Goal: Check status

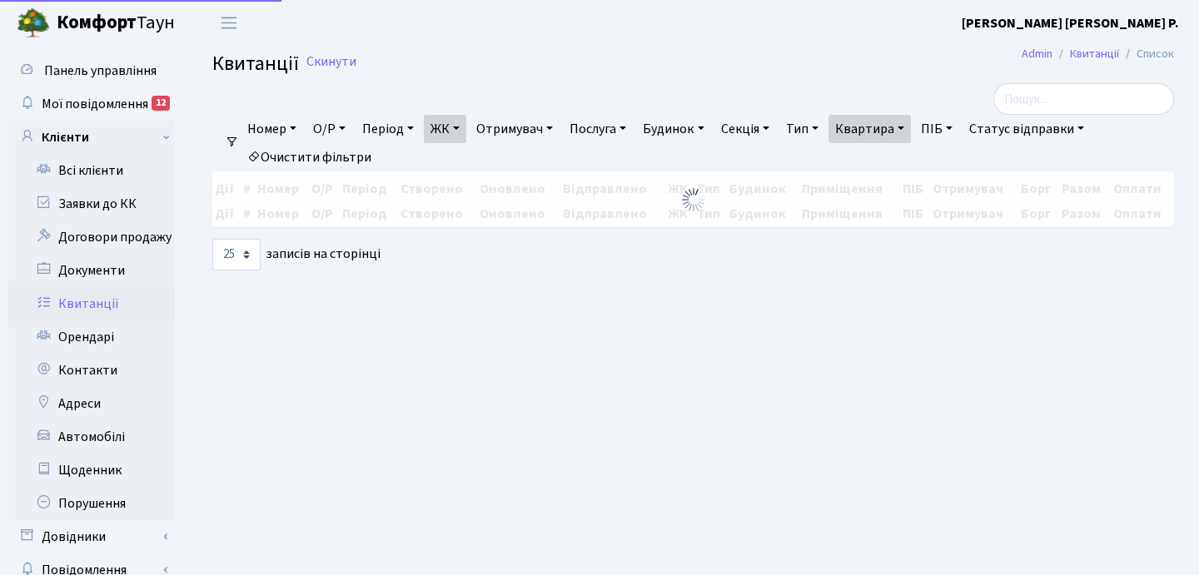
select select "25"
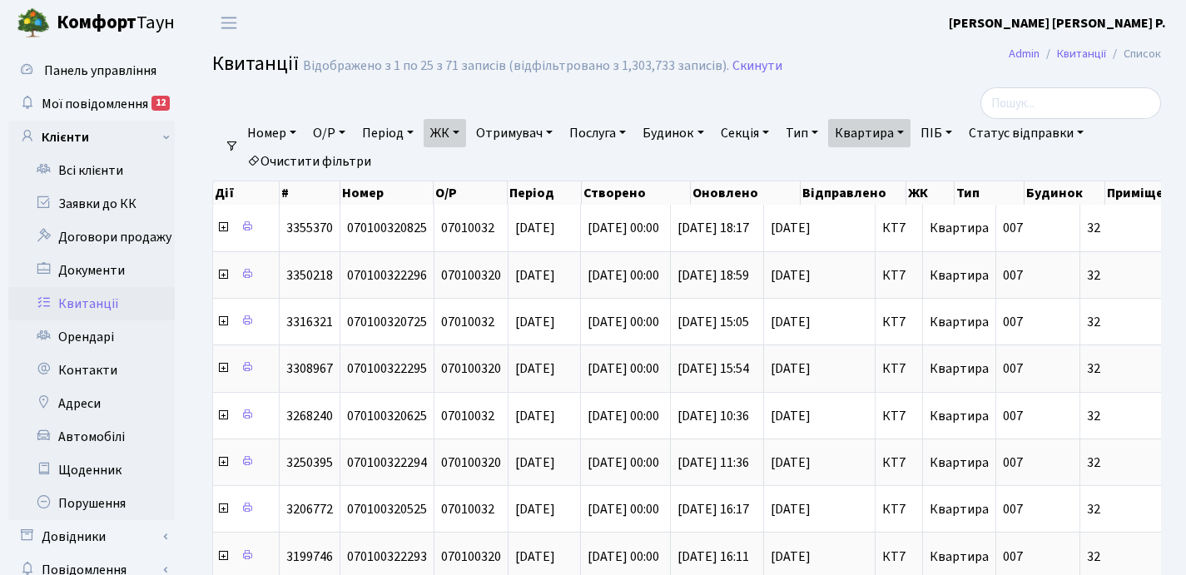
click at [911, 126] on link "Квартира" at bounding box center [869, 133] width 82 height 28
click at [908, 169] on input "32" at bounding box center [877, 166] width 97 height 32
type input "3"
type input "2-1684"
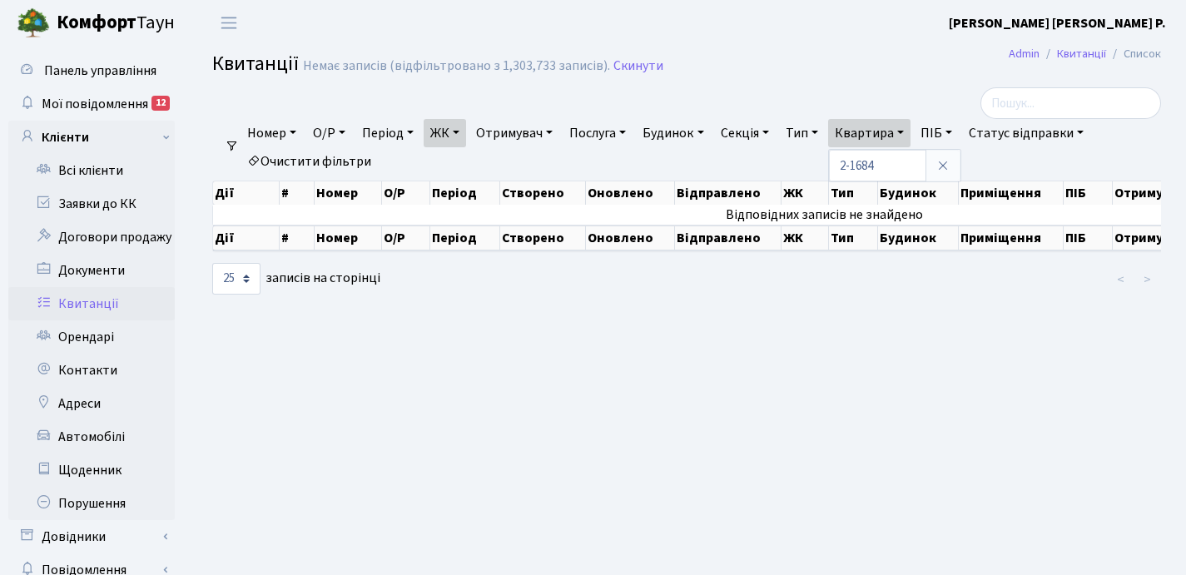
click at [465, 132] on link "ЖК" at bounding box center [445, 133] width 42 height 28
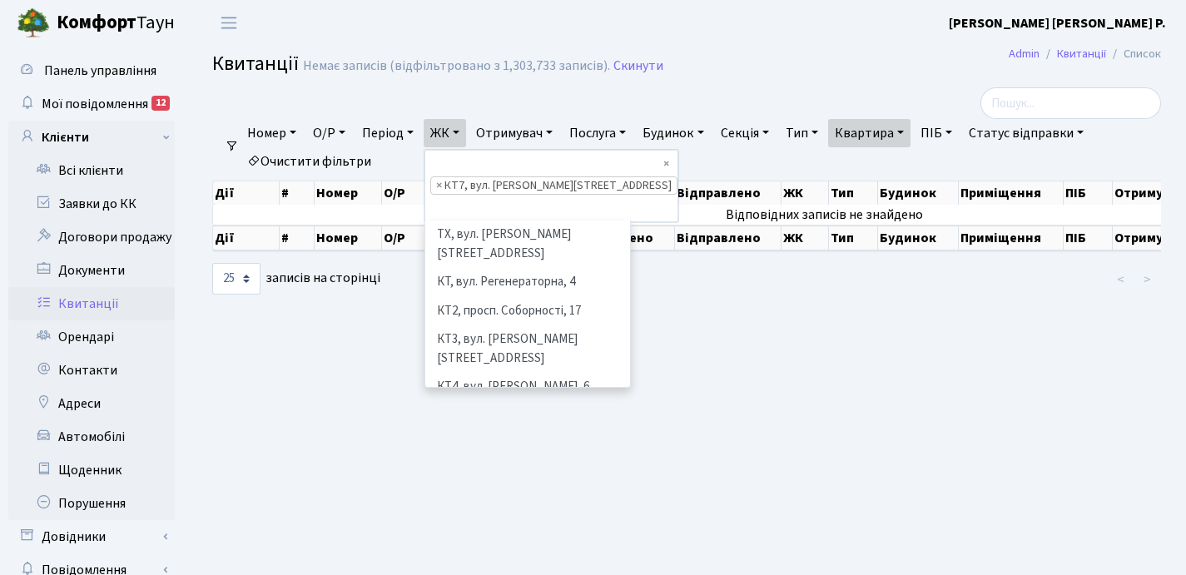
scroll to position [144, 0]
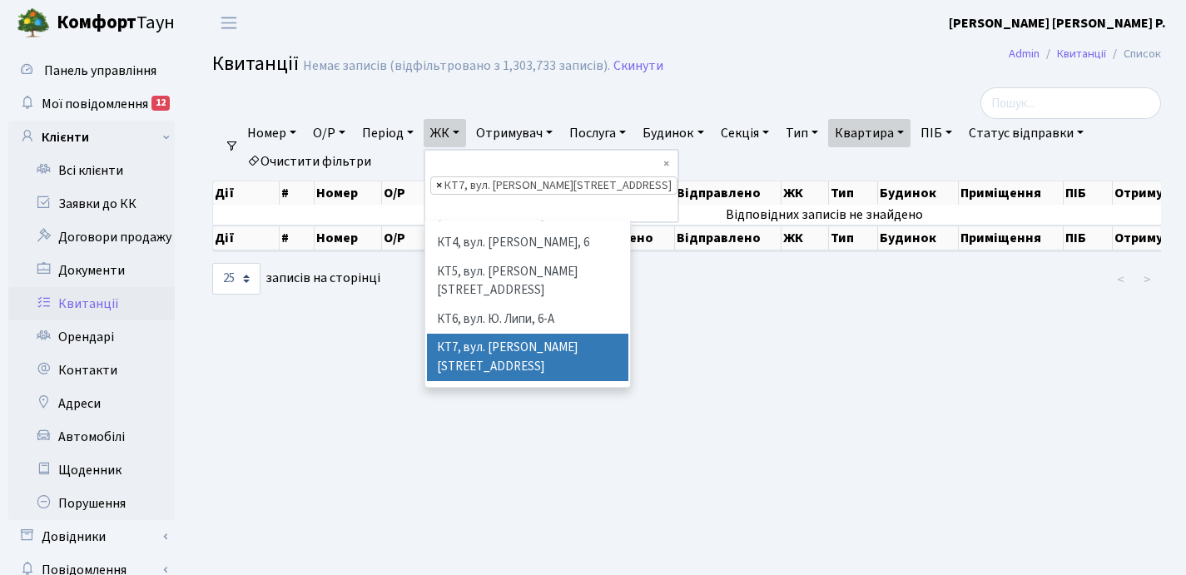
click at [442, 177] on span "×" at bounding box center [439, 185] width 6 height 17
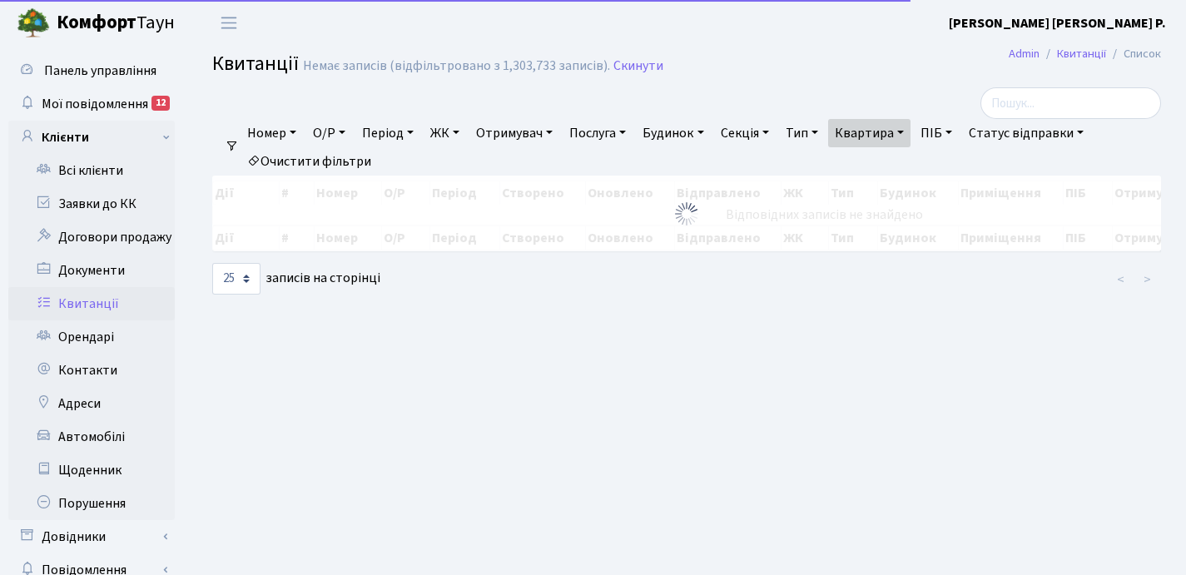
click at [460, 134] on link "ЖК" at bounding box center [445, 133] width 42 height 28
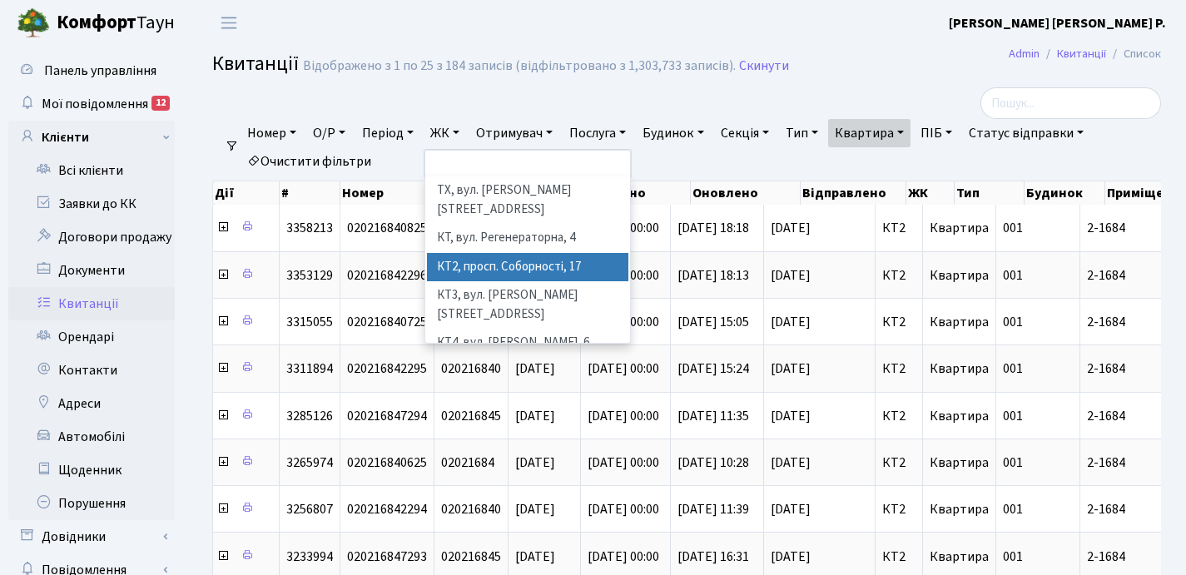
click at [505, 253] on li "КТ2, просп. Соборності, 17" at bounding box center [527, 267] width 201 height 29
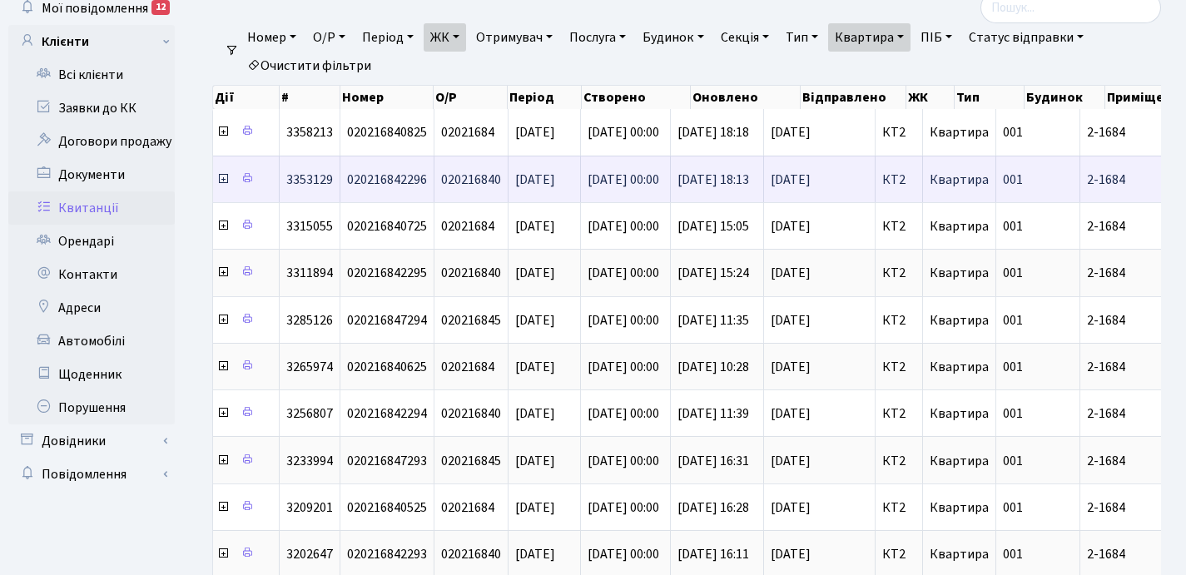
click at [221, 180] on icon at bounding box center [222, 178] width 13 height 13
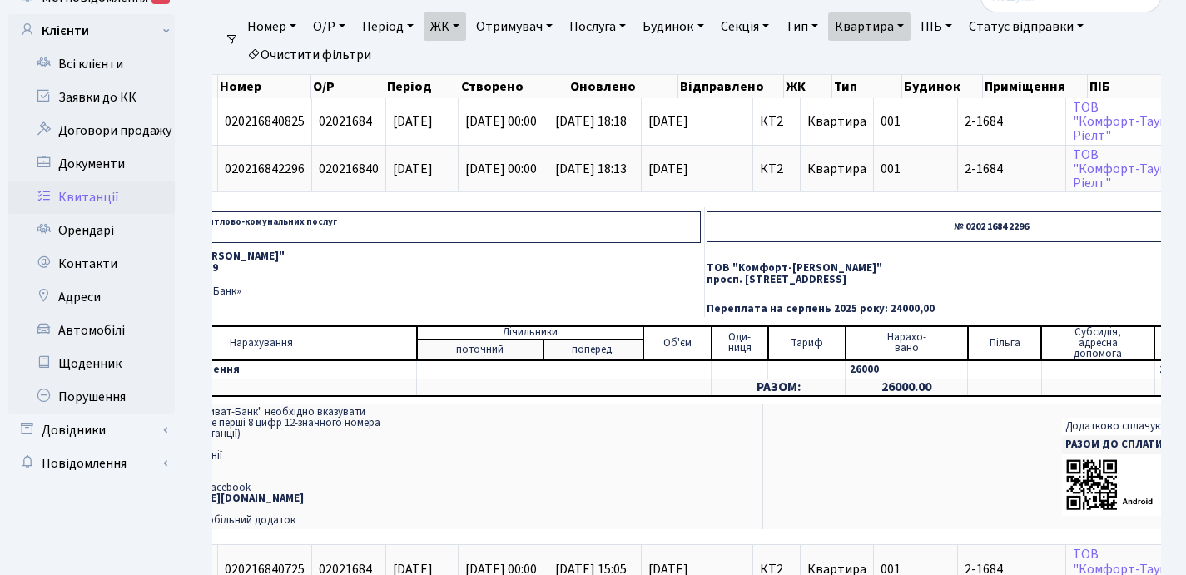
scroll to position [0, 33]
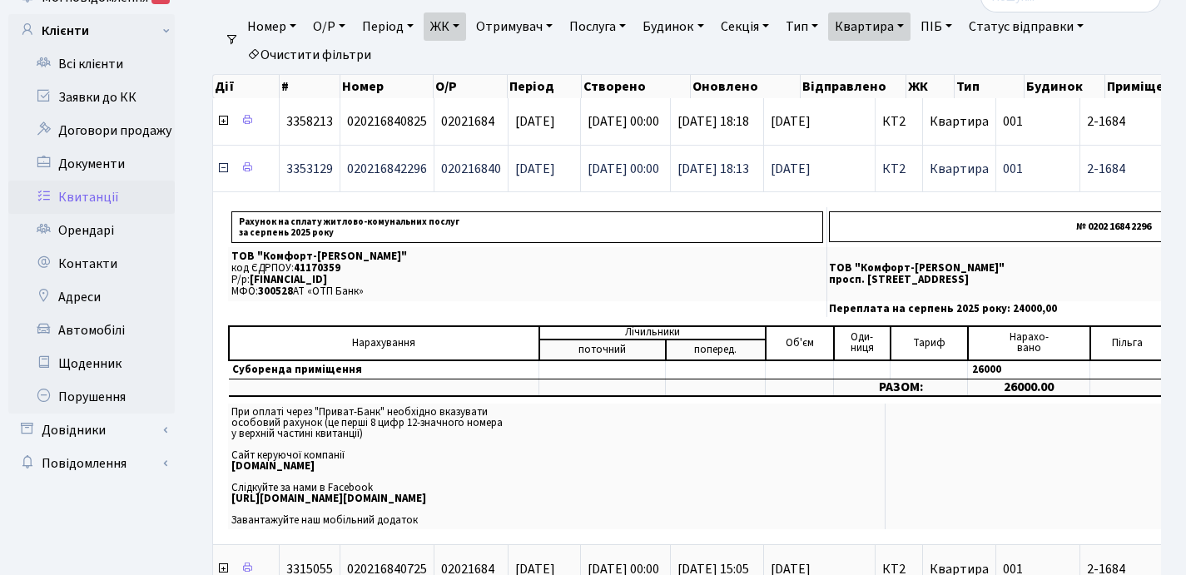
click at [222, 169] on icon at bounding box center [222, 168] width 13 height 13
